Goal: Transaction & Acquisition: Purchase product/service

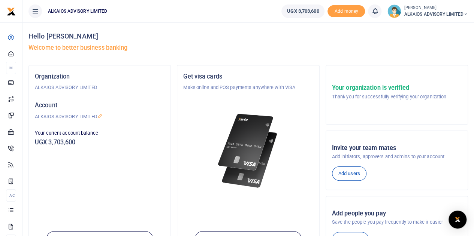
click at [372, 12] on icon at bounding box center [374, 11] width 7 height 8
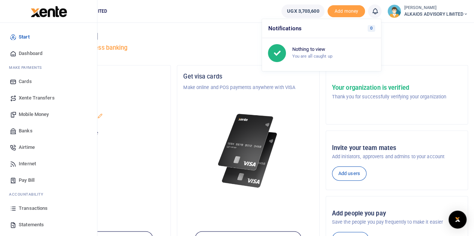
click at [39, 115] on span "Mobile Money" at bounding box center [34, 114] width 30 height 7
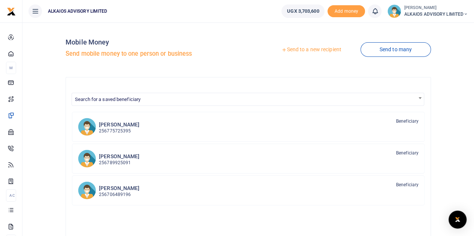
click at [290, 48] on link "Send to a new recipient" at bounding box center [311, 49] width 98 height 13
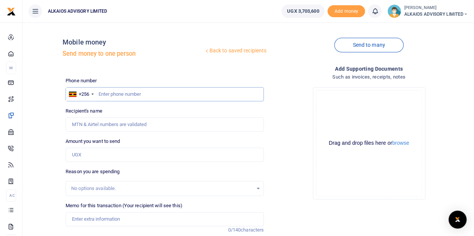
click at [165, 90] on input "text" at bounding box center [165, 94] width 198 height 14
click at [132, 91] on input "text" at bounding box center [165, 94] width 198 height 14
paste input "789181939"
type input "789181939"
type input "Enock Kayinja"
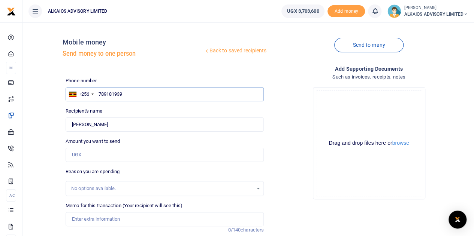
type input "789181939"
click at [105, 153] on input "Amount you want to send" at bounding box center [165, 155] width 198 height 14
type input "255,000"
click at [111, 218] on input "Memo for this transaction (Your recipient will see this)" at bounding box center [165, 219] width 198 height 14
type input "Field facilitation from Alkaios"
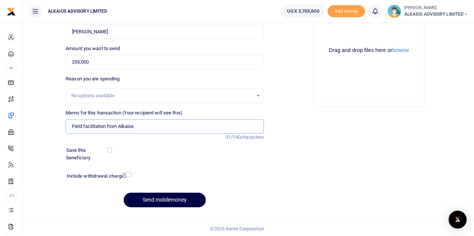
scroll to position [94, 0]
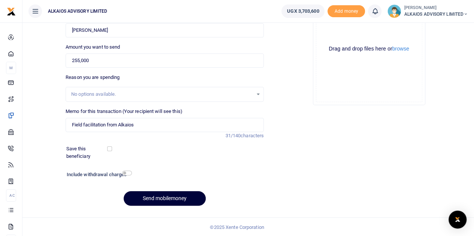
click at [201, 202] on button "Send mobilemoney" at bounding box center [165, 198] width 82 height 15
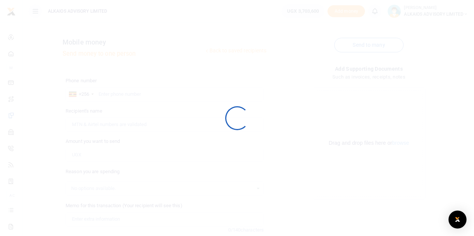
scroll to position [94, 0]
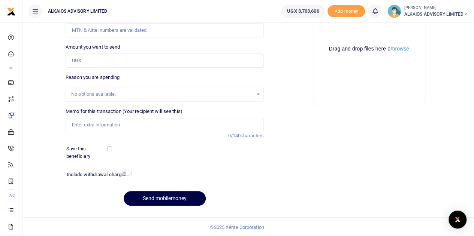
click at [371, 9] on icon at bounding box center [374, 11] width 7 height 8
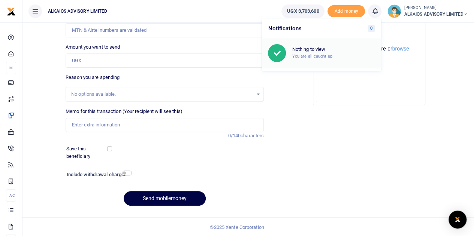
click at [311, 53] on div "Nothing to view You are all caught up" at bounding box center [333, 52] width 83 height 13
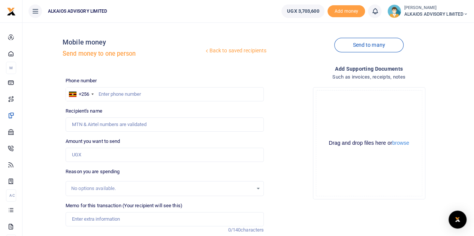
click at [426, 14] on span "ALKAIOS ADVISORY LIMITED" at bounding box center [436, 14] width 64 height 7
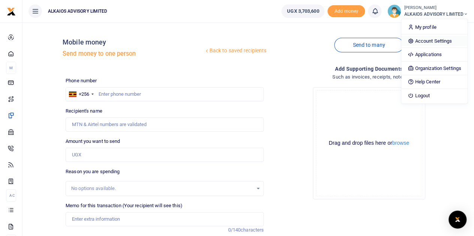
click at [425, 40] on link "Account Settings" at bounding box center [434, 41] width 66 height 10
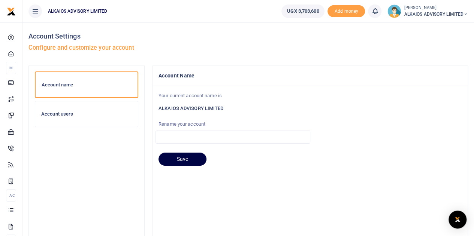
click at [72, 119] on div "Account users" at bounding box center [86, 113] width 103 height 25
